Goal: Navigation & Orientation: Find specific page/section

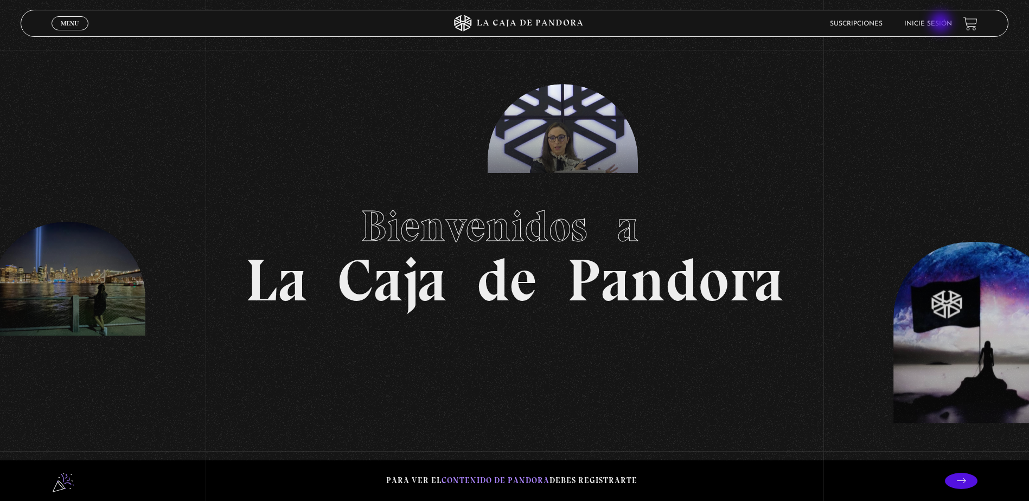
click at [942, 23] on link "Inicie sesión" at bounding box center [928, 24] width 48 height 7
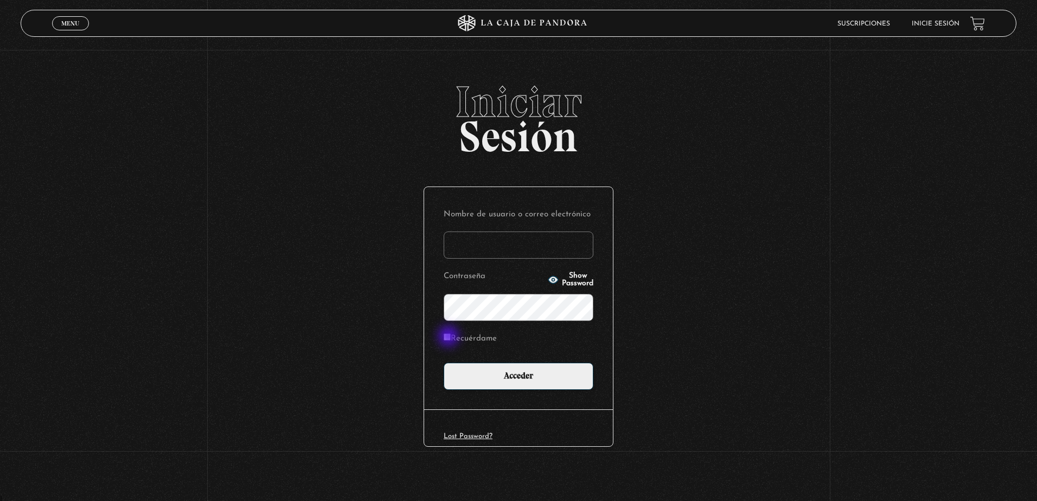
type input "keylin.cr@gmail.com"
click at [450, 337] on input "Recuérdame" at bounding box center [447, 337] width 7 height 7
checkbox input "true"
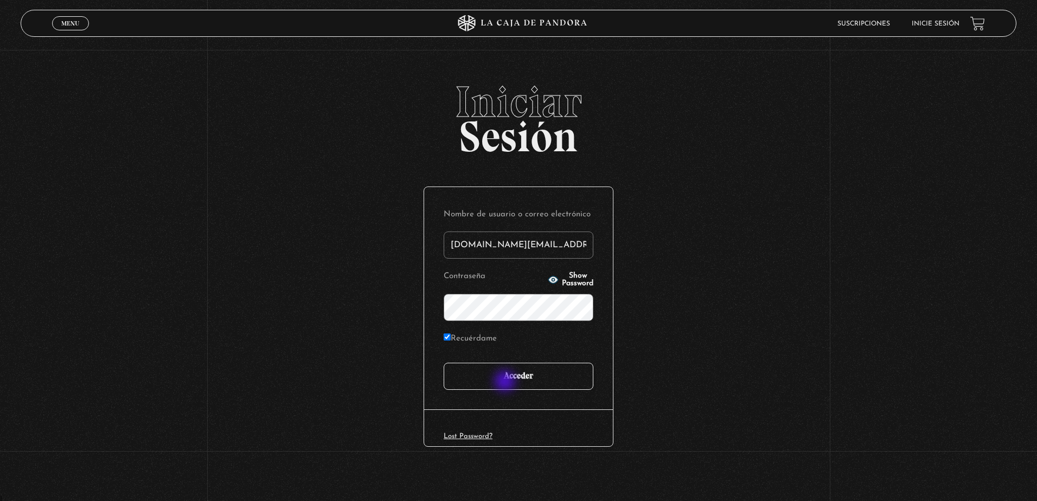
click at [506, 382] on input "Acceder" at bounding box center [519, 376] width 150 height 27
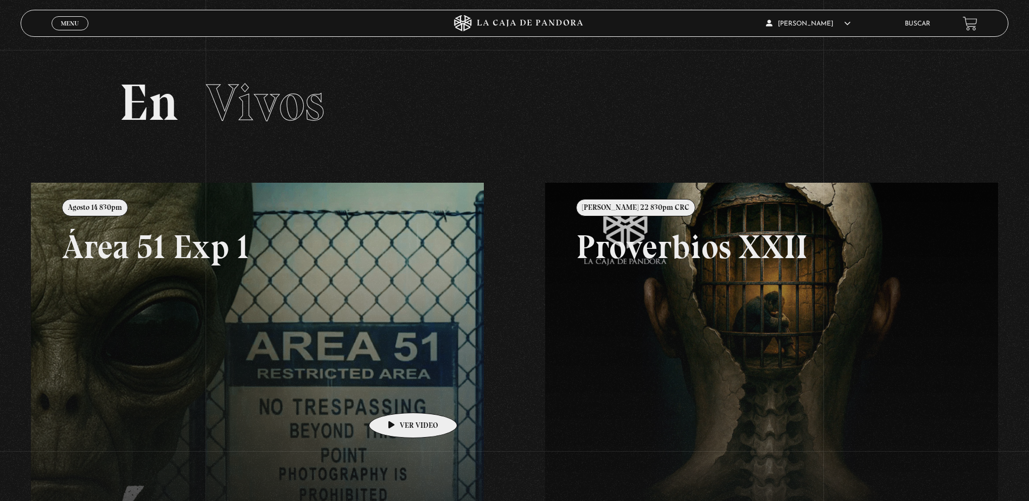
click at [396, 397] on link at bounding box center [545, 433] width 1029 height 501
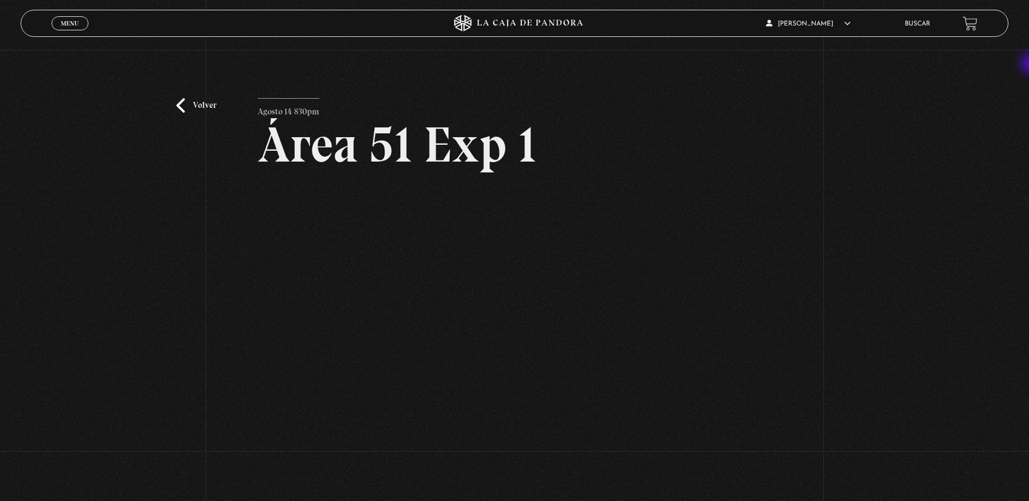
scroll to position [2, 0]
click at [963, 93] on div "Volver Agosto 14 830pm Área 51 Exp 1" at bounding box center [514, 272] width 1029 height 449
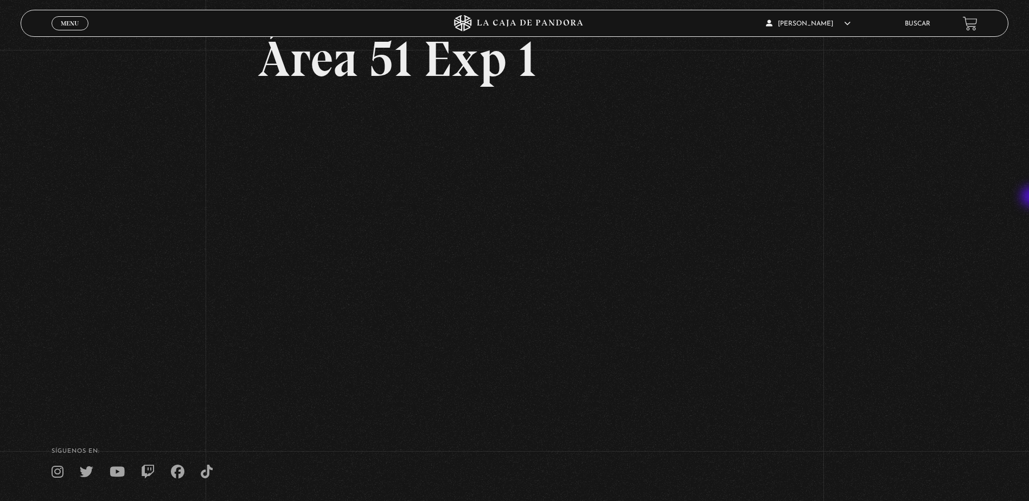
scroll to position [76, 0]
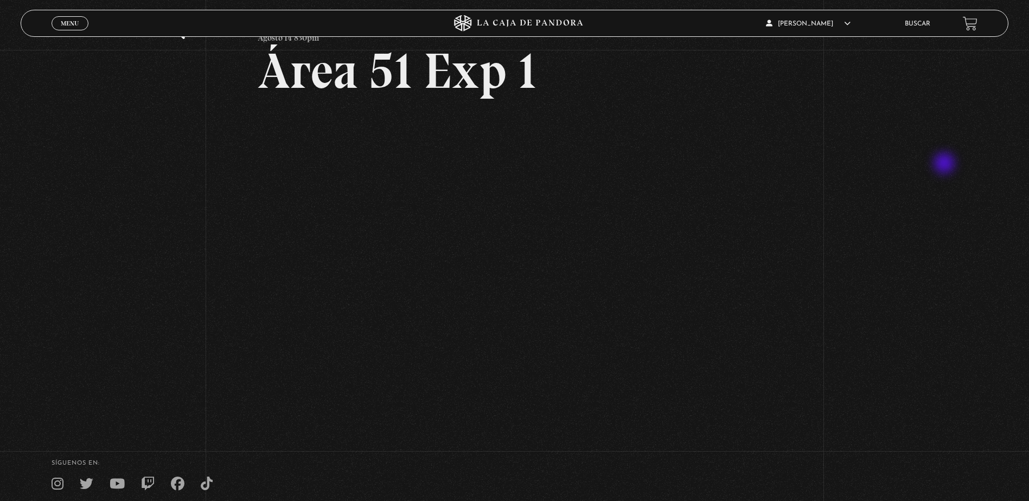
click at [945, 164] on div "Volver Agosto 14 830pm Área 51 Exp 1" at bounding box center [514, 198] width 1029 height 449
